Goal: Check status: Check status

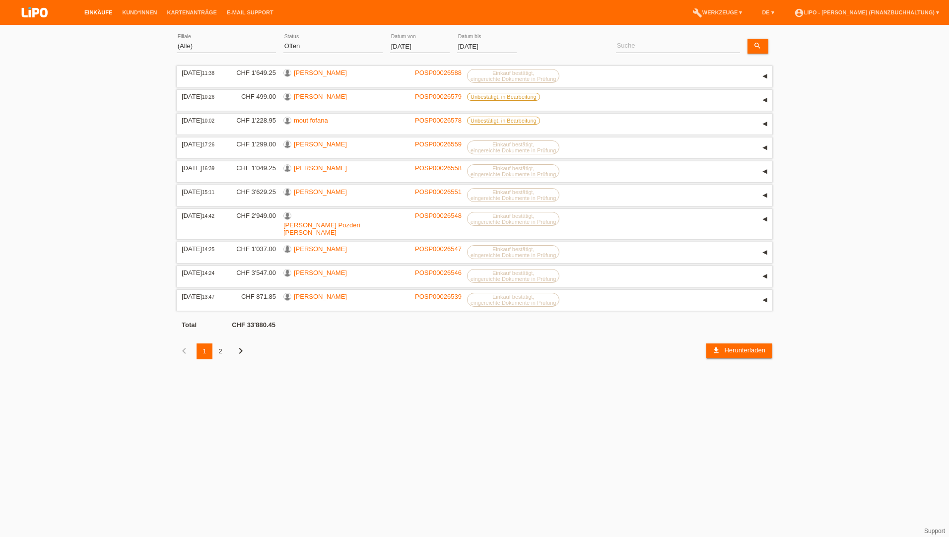
click at [189, 54] on div "(Alle) Aarau Biel Conthey Contone Delémont Dietikon Dietlikon Egerkingen Emmen …" at bounding box center [226, 47] width 99 height 34
click at [203, 45] on select "(Alle) Aarau Biel Conthey Contone Delémont Dietikon Dietlikon Egerkingen Emmen …" at bounding box center [226, 46] width 99 height 12
select select "730"
click at [177, 40] on select "(Alle) Aarau Biel Conthey Contone Delémont Dietikon Dietlikon Egerkingen Emmen …" at bounding box center [226, 46] width 99 height 12
click at [550, 42] on link "Übernehmen" at bounding box center [549, 46] width 50 height 14
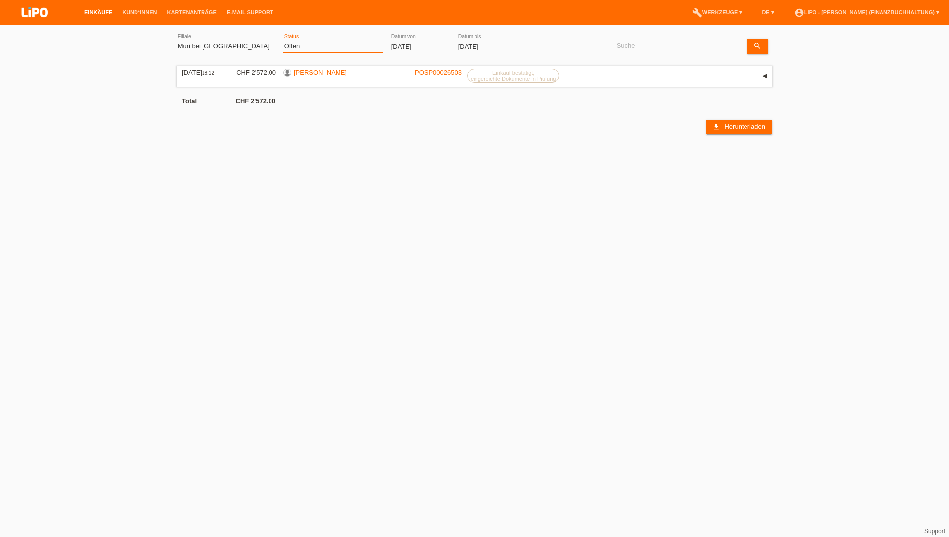
click at [293, 46] on select "(Alle) Neu Offen Zurückgewiesen Zurückgetreten / Storniert Abgeschlossen" at bounding box center [332, 46] width 99 height 12
select select "ALL"
click at [283, 40] on select "(Alle) Neu Offen Zurückgewiesen Zurückgetreten / Storniert Abgeschlossen" at bounding box center [332, 46] width 99 height 12
click at [558, 49] on link "Übernehmen" at bounding box center [549, 46] width 50 height 14
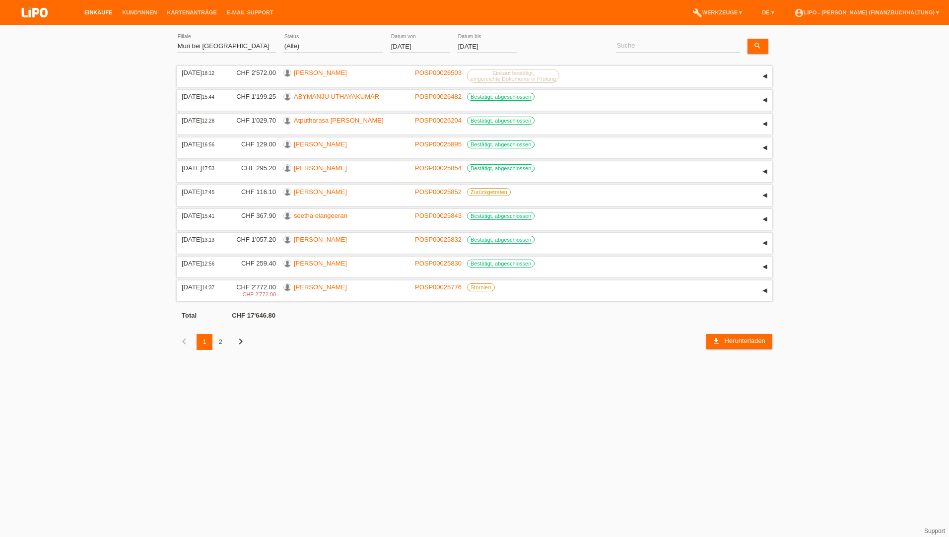
click at [115, 365] on html "Einkäufe Kund*innen Kartenanträge E-Mail Support menu account_circle" at bounding box center [474, 182] width 949 height 365
click at [302, 288] on link "elife kurtisaj" at bounding box center [320, 286] width 53 height 7
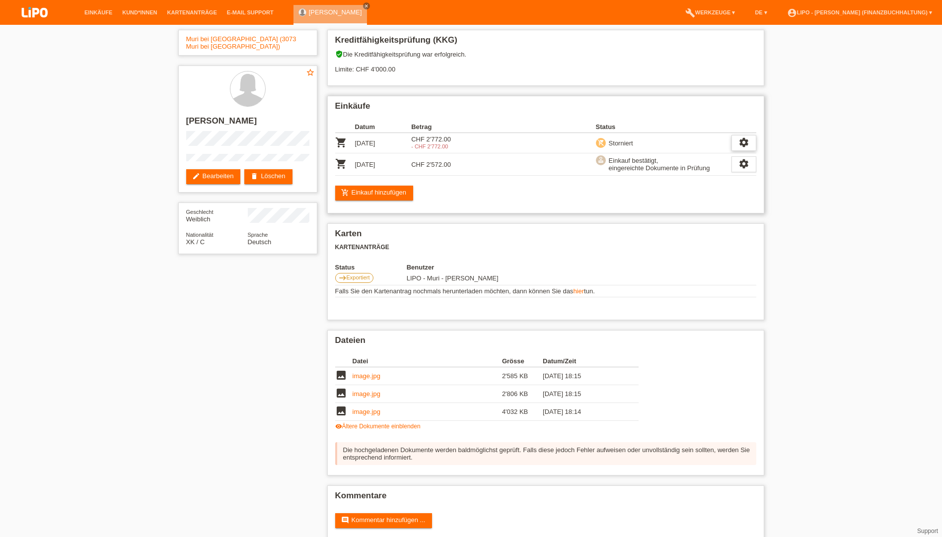
click at [743, 141] on icon "settings" at bounding box center [743, 142] width 11 height 11
click at [734, 156] on span "Anzeigen" at bounding box center [735, 158] width 30 height 12
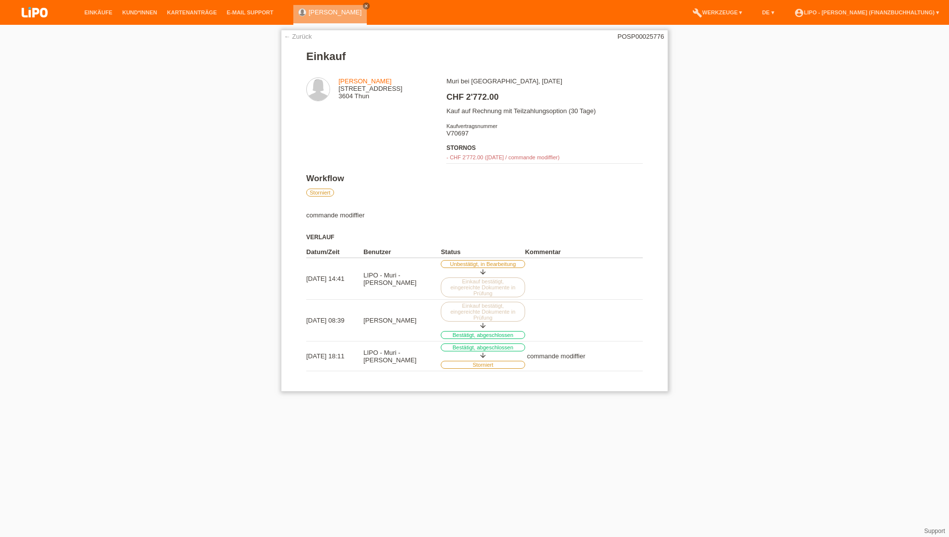
drag, startPoint x: 566, startPoint y: 158, endPoint x: 520, endPoint y: 155, distance: 46.7
click at [520, 155] on div "- CHF 2'772.00 (22.08.2025 / commande modiffier)" at bounding box center [544, 157] width 196 height 6
click at [518, 160] on div "- CHF 2'772.00 (22.08.2025 / commande modiffier)" at bounding box center [544, 157] width 196 height 6
drag, startPoint x: 519, startPoint y: 158, endPoint x: 568, endPoint y: 156, distance: 48.7
click at [568, 156] on div "- CHF 2'772.00 (22.08.2025 / commande modiffier)" at bounding box center [544, 157] width 196 height 6
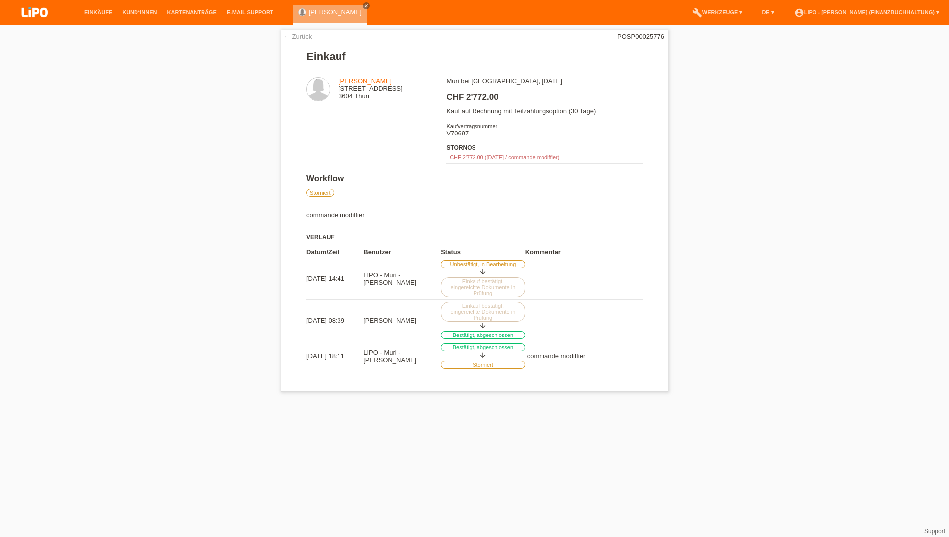
copy div "commande modiffier"
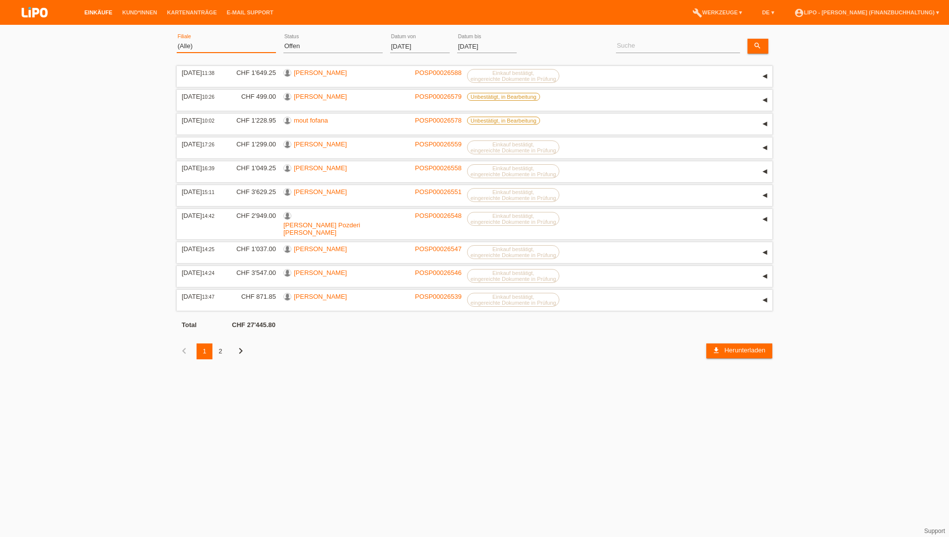
click at [199, 46] on select "(Alle) Aarau Biel Conthey Contone Delémont Dietikon Dietlikon Egerkingen Emmen …" at bounding box center [226, 46] width 99 height 12
select select "733"
click at [177, 40] on select "(Alle) Aarau Biel Conthey Contone Delémont Dietikon Dietlikon Egerkingen Emmen …" at bounding box center [226, 46] width 99 height 12
click at [294, 45] on select "(Alle) Neu Offen Zurückgewiesen Zurückgetreten / Storniert Abgeschlossen" at bounding box center [332, 46] width 99 height 12
select select "ALL"
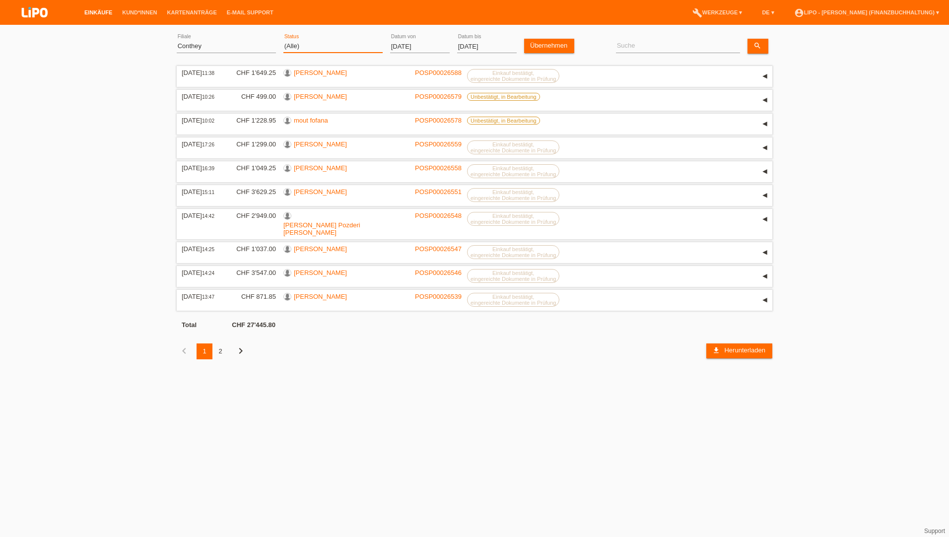
click at [283, 40] on select "(Alle) Neu Offen Zurückgewiesen Zurückgetreten / Storniert Abgeschlossen" at bounding box center [332, 46] width 99 height 12
click at [468, 45] on link "Übernehmen" at bounding box center [549, 46] width 50 height 14
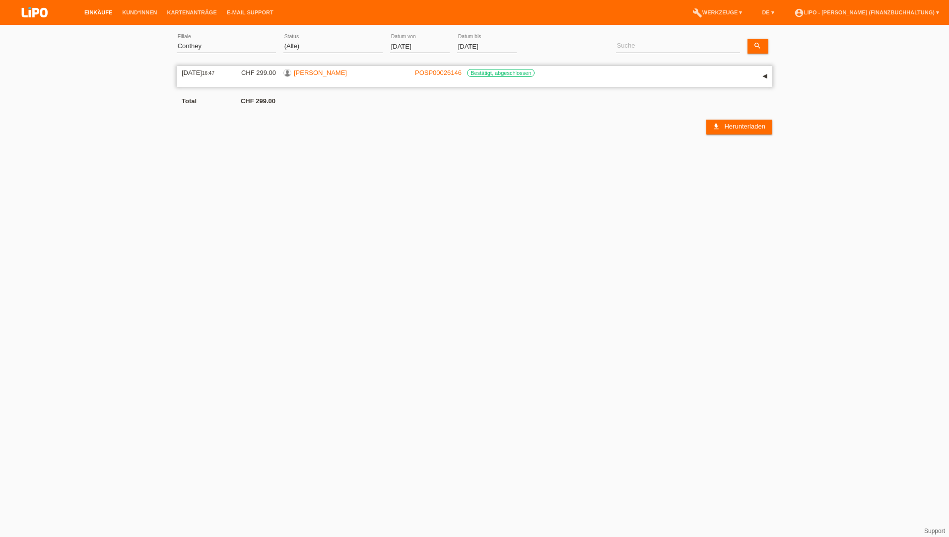
click at [417, 69] on link "POSP00026146" at bounding box center [438, 72] width 47 height 7
click at [320, 76] on link "[PERSON_NAME]" at bounding box center [320, 72] width 53 height 7
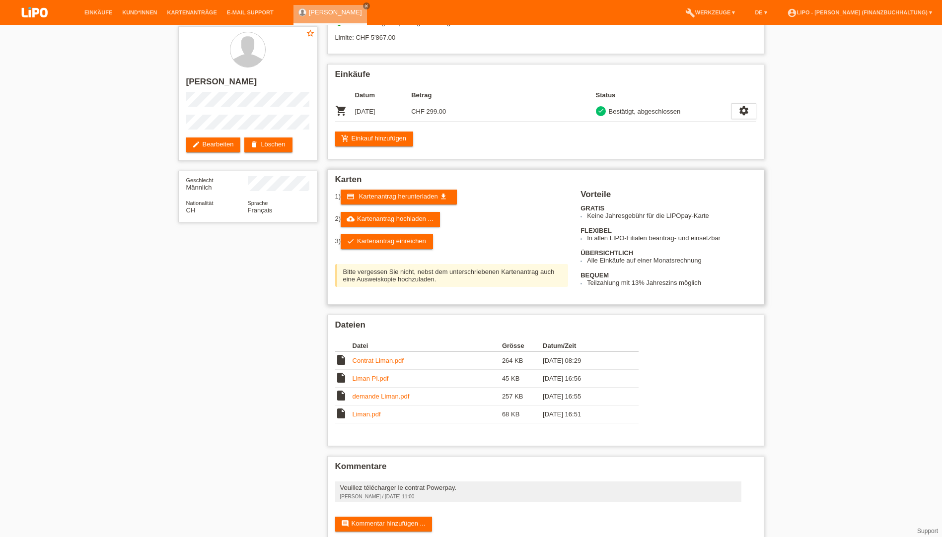
scroll to position [49, 0]
